Goal: Find specific page/section: Find specific page/section

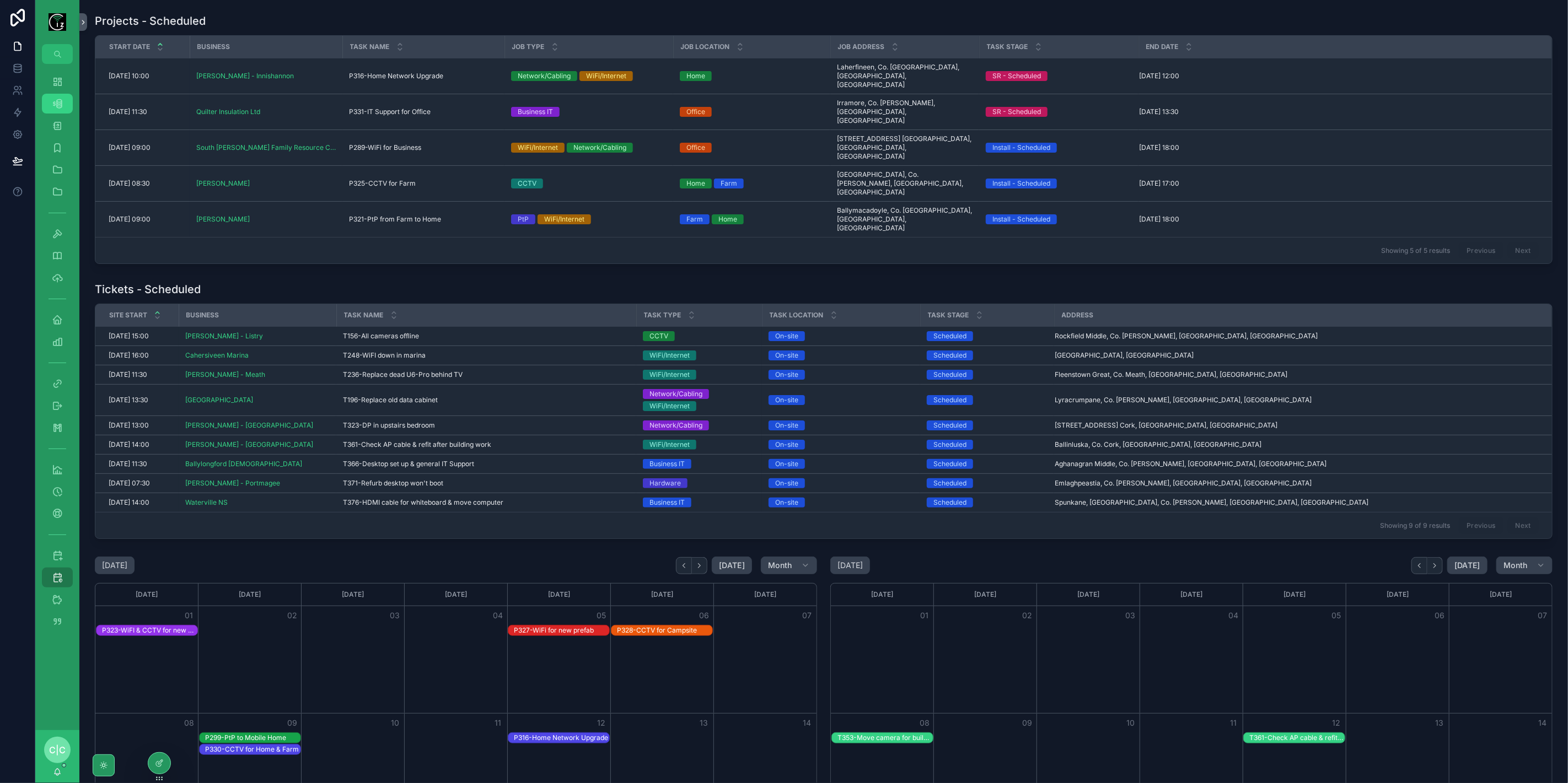
scroll to position [389, 0]
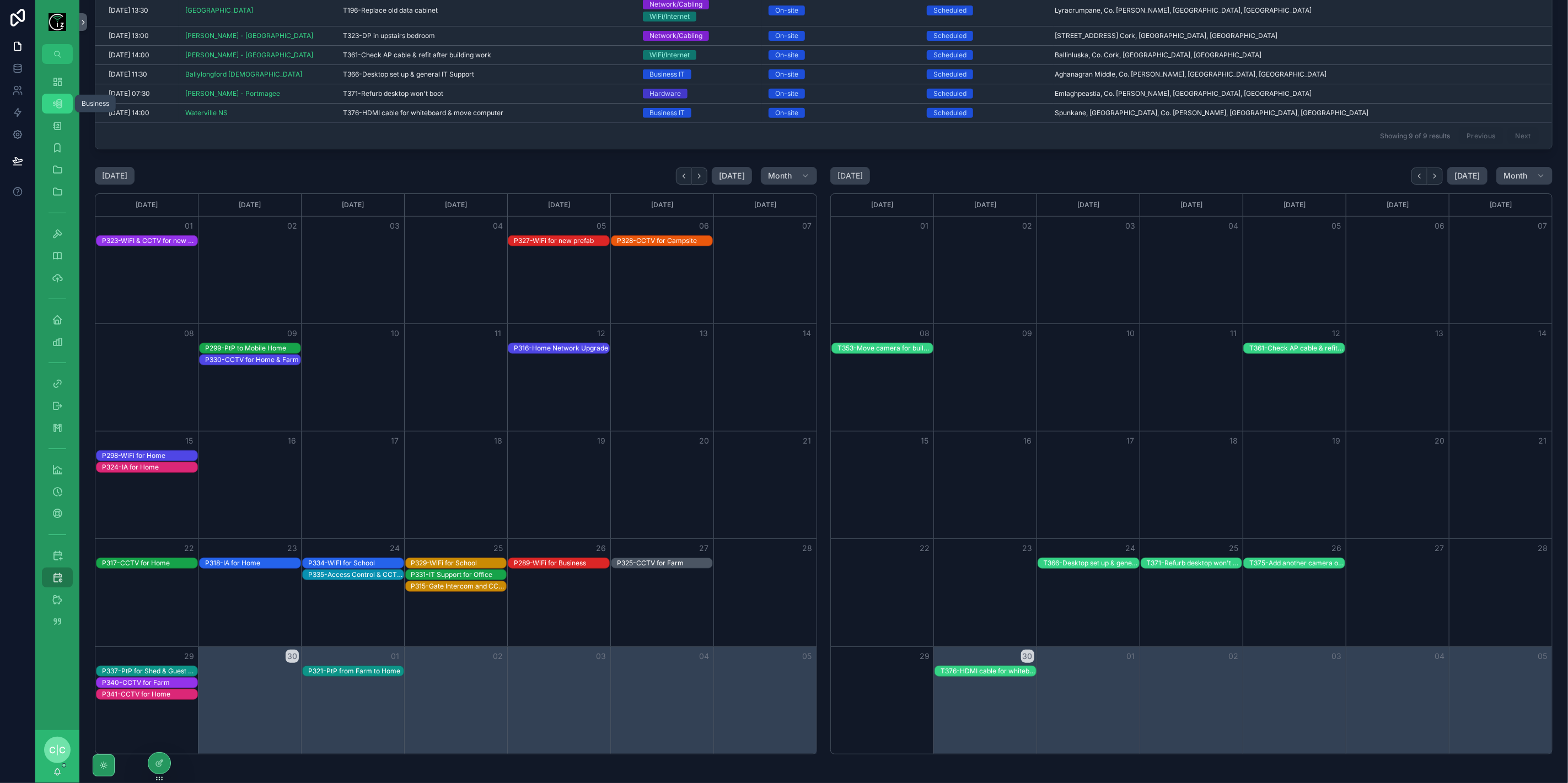
click at [60, 100] on icon "scrollable content" at bounding box center [57, 103] width 11 height 11
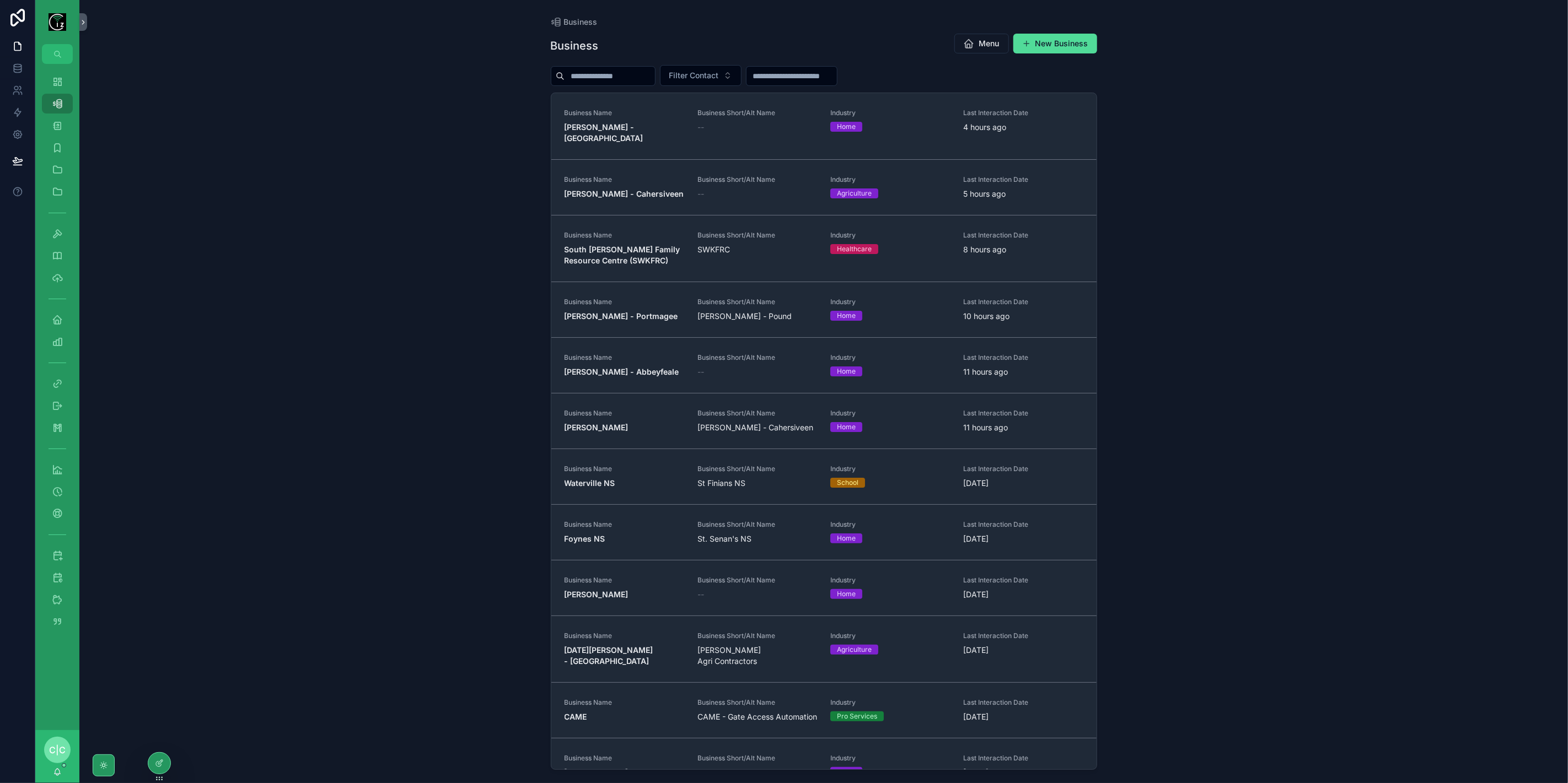
click at [598, 78] on input "scrollable content" at bounding box center [610, 75] width 91 height 15
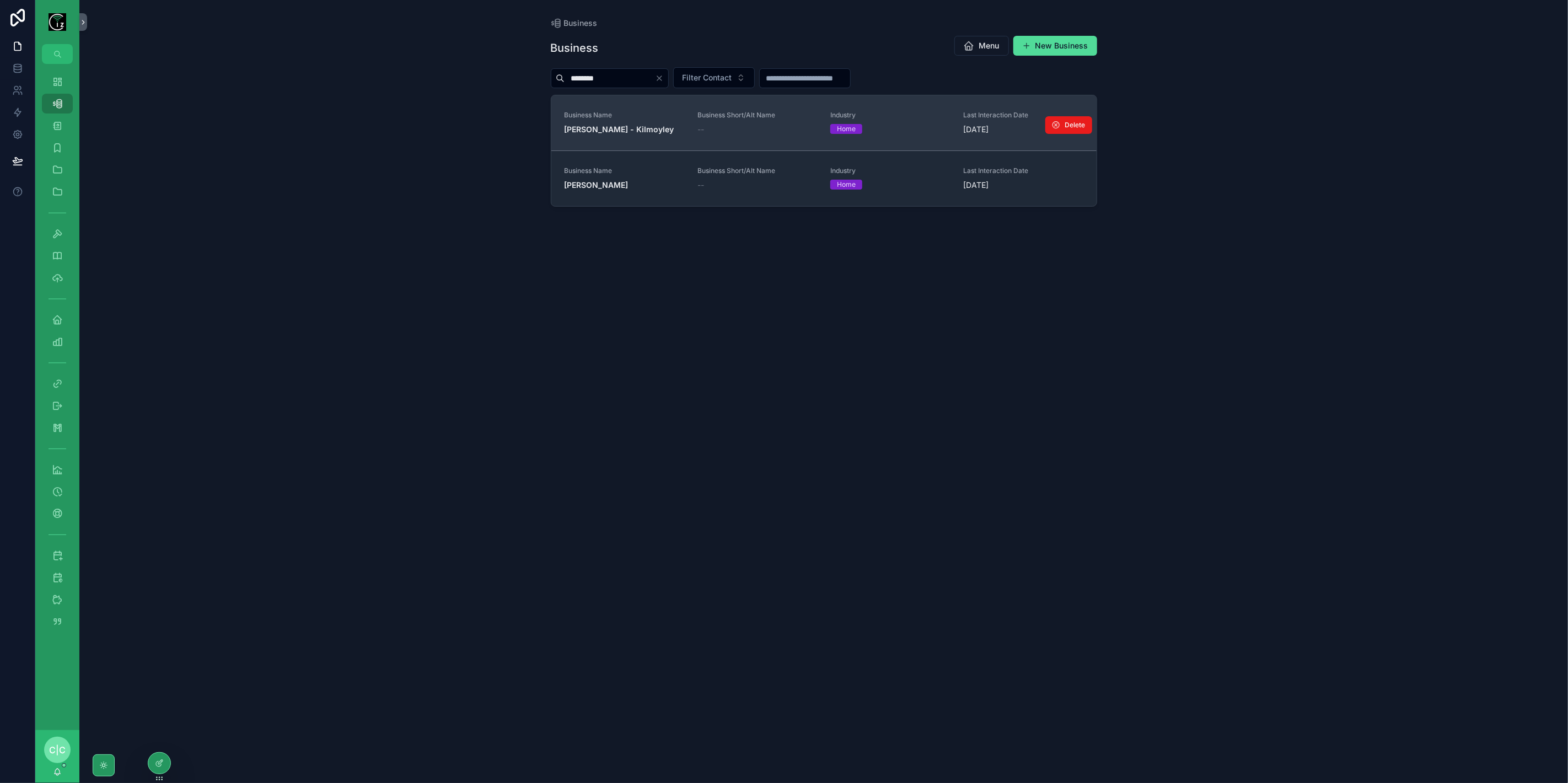
type input "********"
click at [613, 133] on strong "[PERSON_NAME] - Kilmoyley" at bounding box center [620, 129] width 110 height 9
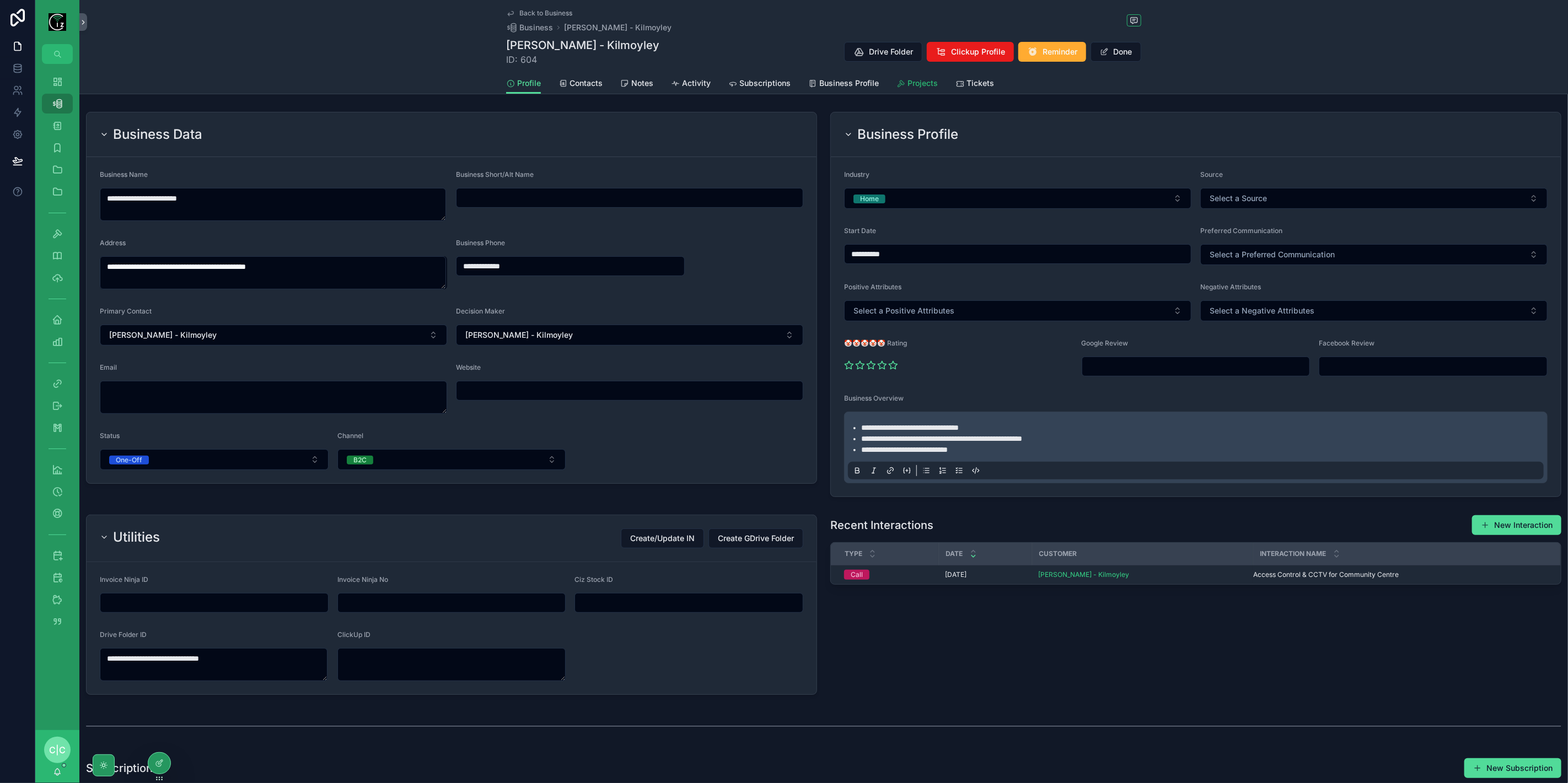
click at [901, 75] on link "Projects" at bounding box center [917, 84] width 41 height 22
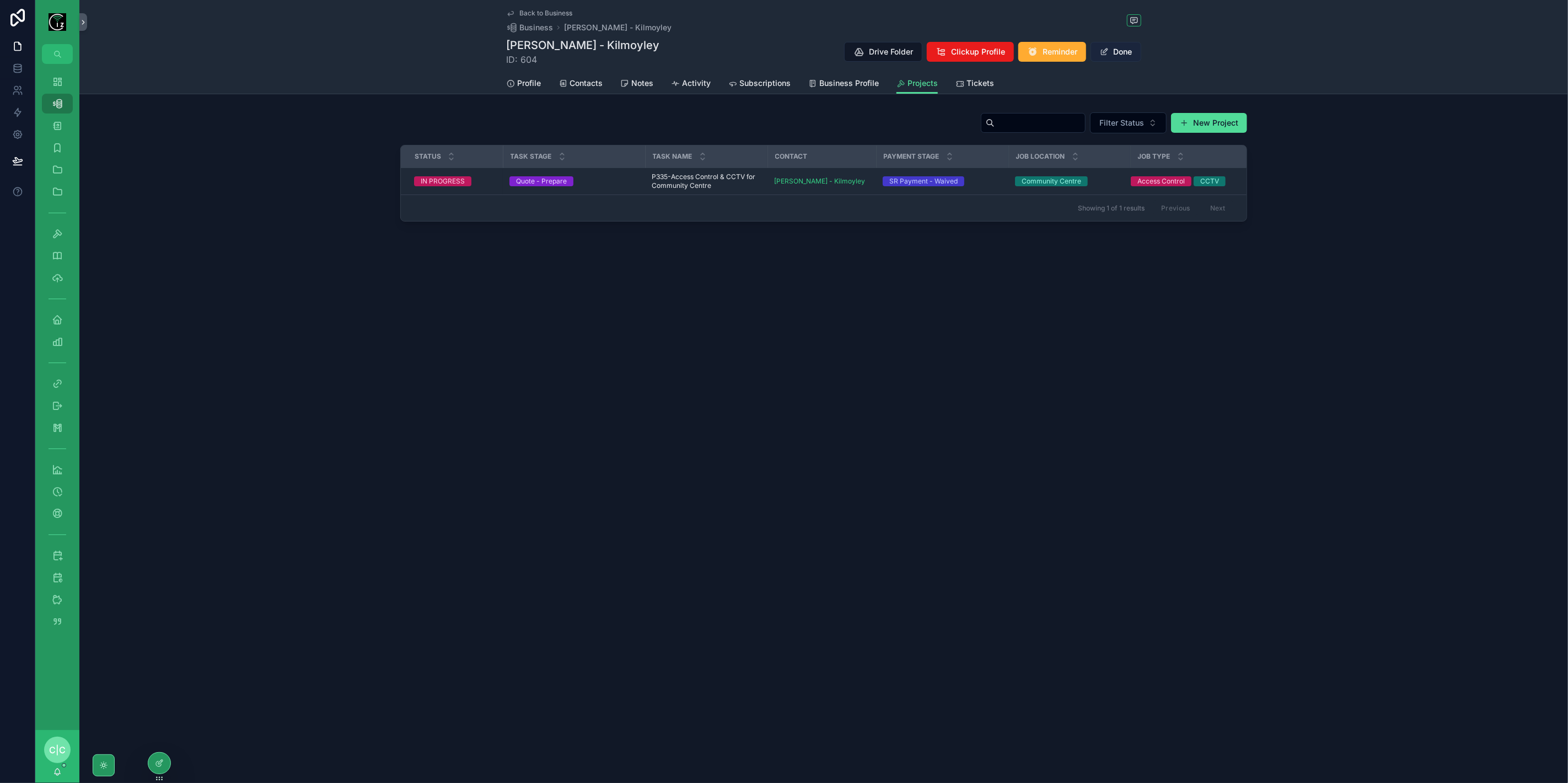
click at [1120, 54] on button "Done" at bounding box center [1116, 52] width 51 height 20
click at [694, 183] on span "P335-Access Control & CCTV for Community Centre" at bounding box center [706, 181] width 109 height 18
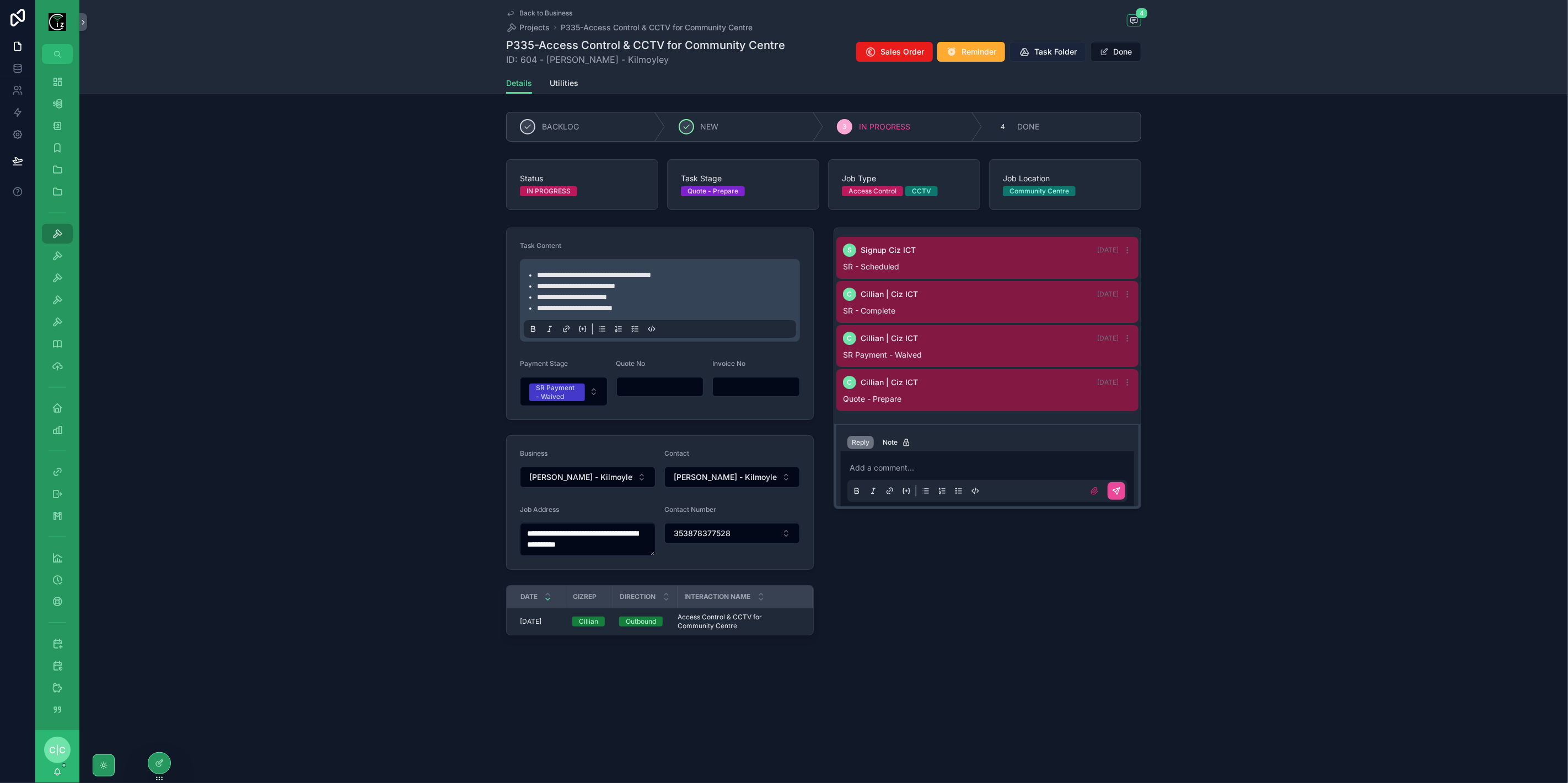
click at [1049, 54] on span "Task Folder" at bounding box center [1055, 52] width 43 height 11
